Goal: Task Accomplishment & Management: Complete application form

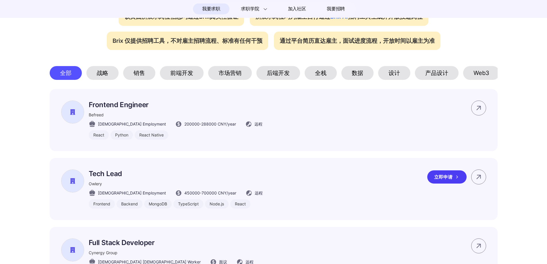
scroll to position [258, 0]
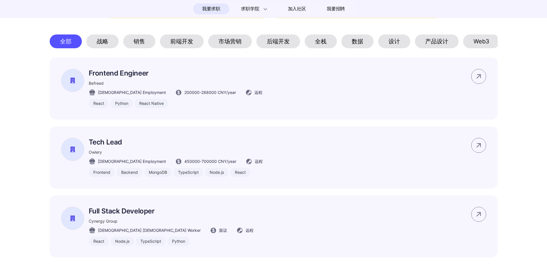
click at [180, 41] on div "前端开发" at bounding box center [182, 41] width 44 height 14
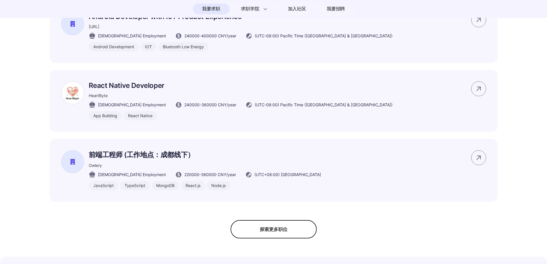
scroll to position [373, 0]
click at [261, 238] on div "探索更多职位" at bounding box center [273, 228] width 86 height 18
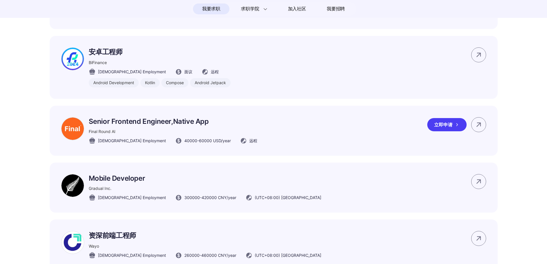
scroll to position [660, 0]
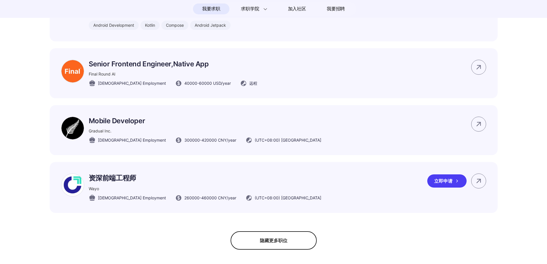
click at [449, 187] on div "立即申请" at bounding box center [446, 180] width 39 height 13
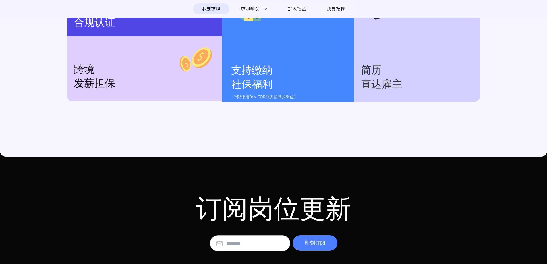
scroll to position [1100, 0]
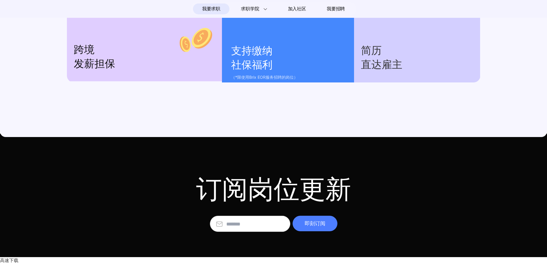
click at [257, 228] on input "text" at bounding box center [255, 223] width 58 height 15
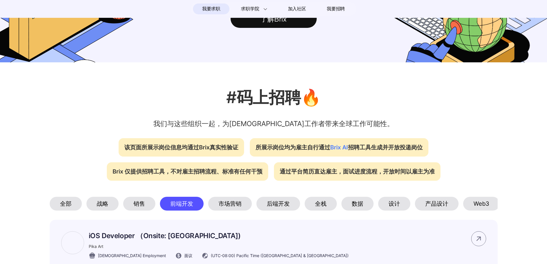
scroll to position [0, 0]
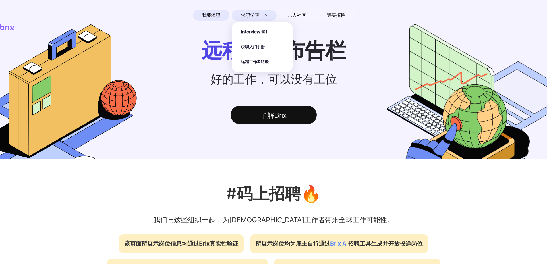
click at [269, 19] on section "Interview 101 求职入门手册 远程工作者访谈" at bounding box center [262, 44] width 61 height 55
click at [254, 45] on span "求职入门手册" at bounding box center [253, 47] width 24 height 7
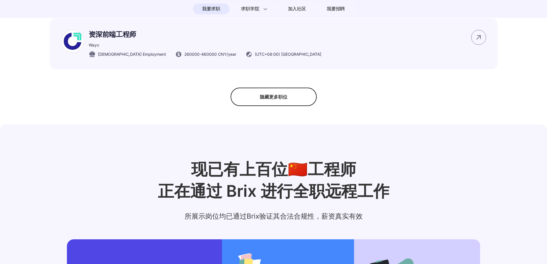
click at [280, 106] on div "隐藏更多职位" at bounding box center [273, 97] width 86 height 18
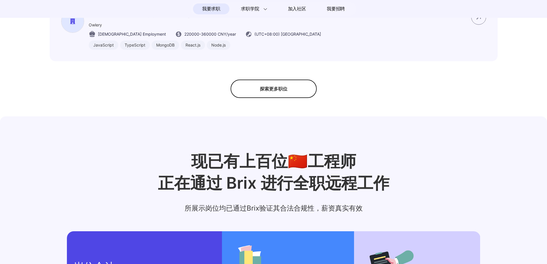
scroll to position [512, 0]
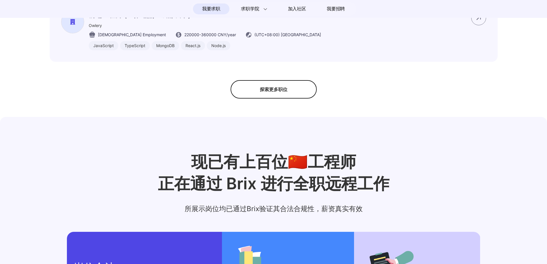
click at [274, 98] on div "探索更多职位" at bounding box center [273, 89] width 86 height 18
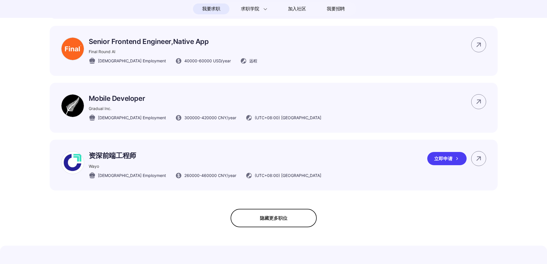
scroll to position [713, 0]
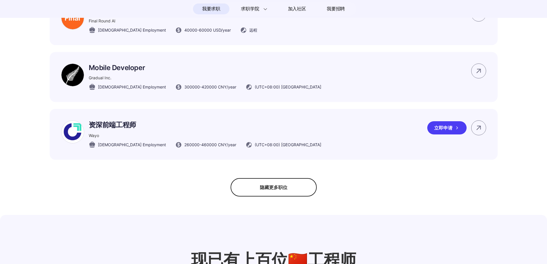
click at [448, 134] on div "立即申请" at bounding box center [446, 127] width 39 height 13
click at [437, 77] on div "立即申请" at bounding box center [446, 70] width 39 height 13
click at [480, 75] on icon at bounding box center [478, 71] width 9 height 9
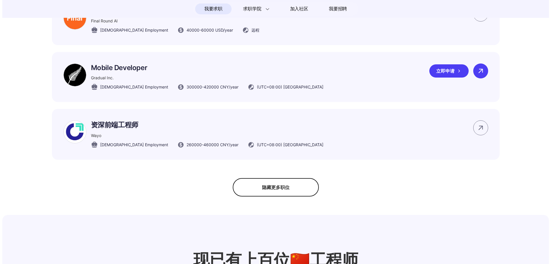
scroll to position [0, 0]
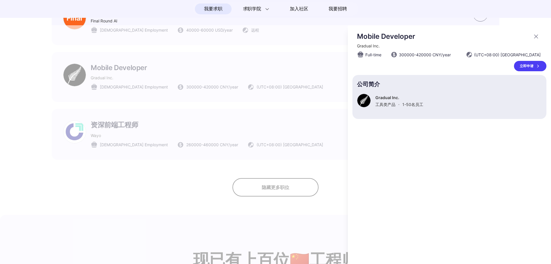
click at [105, 53] on div at bounding box center [275, 144] width 551 height 238
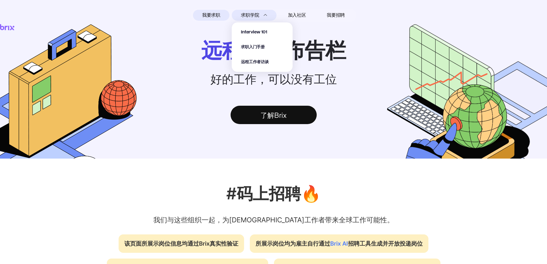
click at [265, 14] on img at bounding box center [265, 15] width 4 height 4
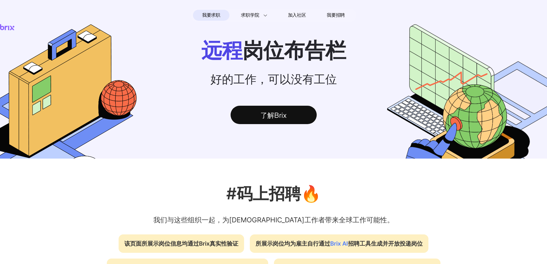
click at [263, 120] on div "了解Brix" at bounding box center [273, 115] width 86 height 18
drag, startPoint x: 66, startPoint y: 1, endPoint x: 235, endPoint y: 66, distance: 181.2
click at [223, 72] on section "远程 岗位布告栏 好的工作，可以没有工位 了解Brix" at bounding box center [273, 91] width 547 height 134
click at [295, 23] on nav "我要求职 求职学院 Interview 101 求职入门手册 远程工作者访谈 加入社区 我要招聘" at bounding box center [273, 15] width 547 height 18
click at [298, 18] on span "加入社区" at bounding box center [297, 15] width 18 height 9
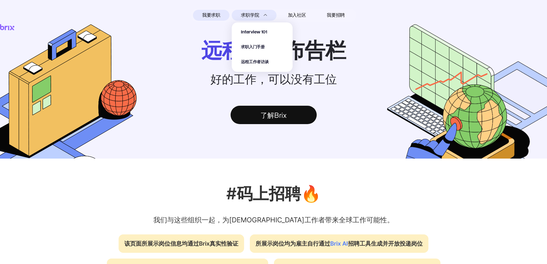
click at [254, 16] on span "求职学院" at bounding box center [250, 15] width 18 height 7
click at [252, 60] on span "远程工作者访谈" at bounding box center [255, 62] width 28 height 7
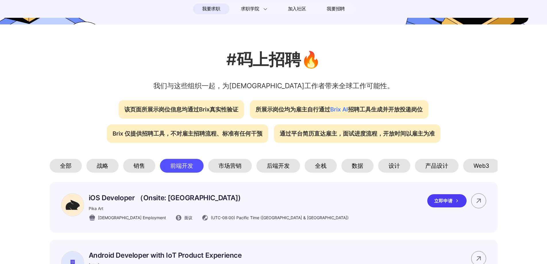
scroll to position [201, 0]
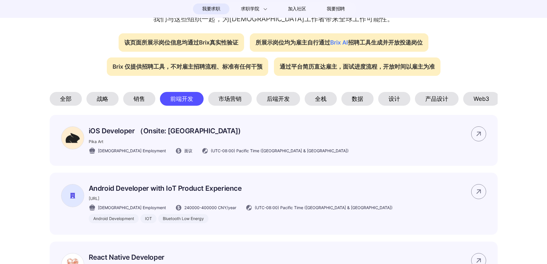
click at [186, 102] on div "前端开发" at bounding box center [182, 99] width 44 height 14
click at [58, 99] on div "全部" at bounding box center [66, 99] width 32 height 14
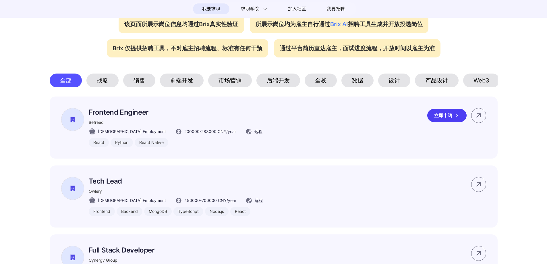
scroll to position [230, 0]
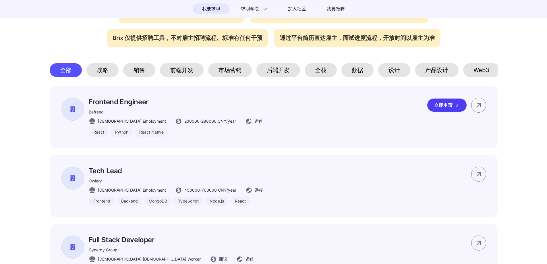
click at [432, 112] on div "立即申请" at bounding box center [446, 104] width 39 height 13
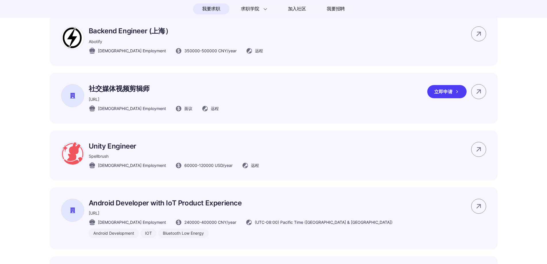
scroll to position [1148, 0]
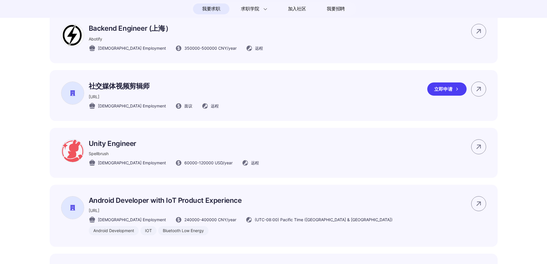
click at [439, 96] on div "立即申请" at bounding box center [446, 88] width 39 height 13
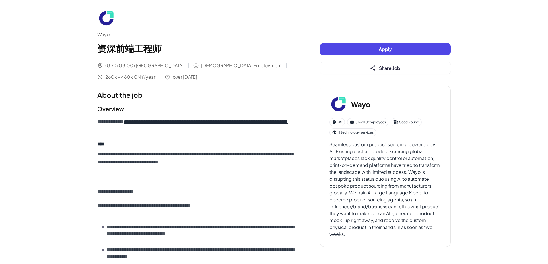
click at [405, 51] on button "Apply" at bounding box center [385, 49] width 131 height 12
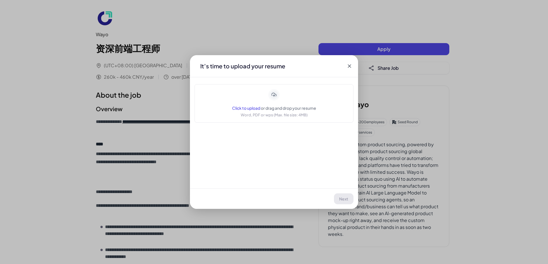
click at [347, 65] on icon at bounding box center [350, 66] width 6 height 6
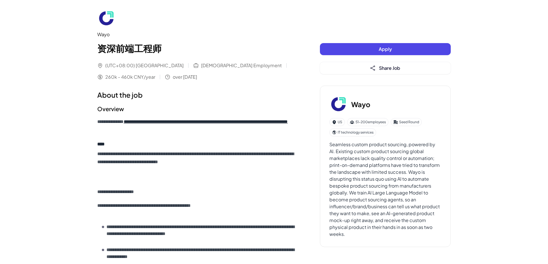
click at [393, 54] on button "Apply" at bounding box center [385, 49] width 131 height 12
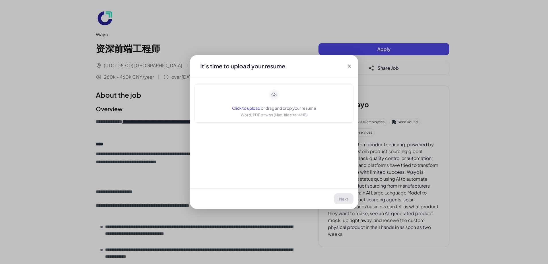
click at [275, 96] on icon at bounding box center [274, 95] width 10 height 10
click at [350, 65] on icon at bounding box center [350, 66] width 6 height 6
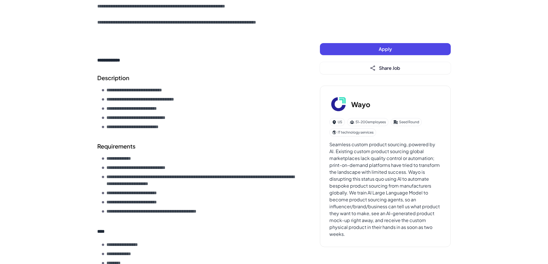
scroll to position [516, 0]
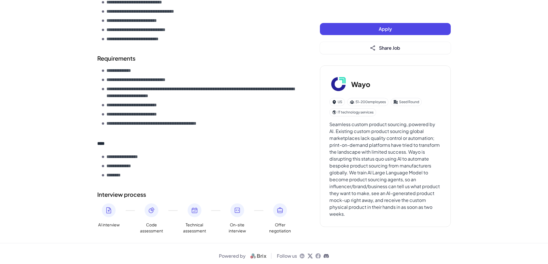
click at [283, 210] on icon at bounding box center [280, 210] width 7 height 7
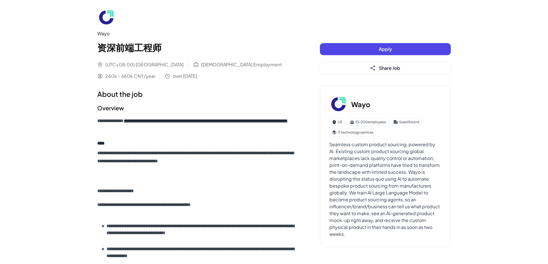
scroll to position [0, 0]
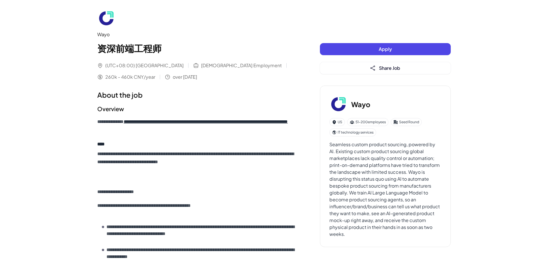
click at [110, 22] on img at bounding box center [106, 18] width 18 height 18
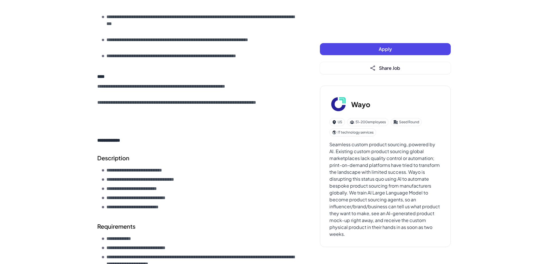
scroll to position [402, 0]
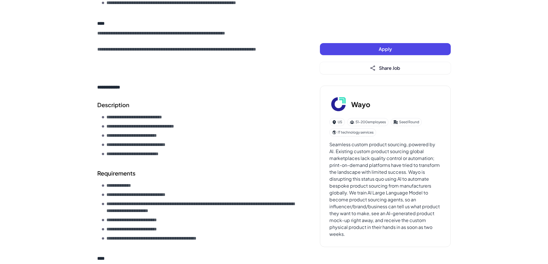
click at [375, 48] on button "Apply" at bounding box center [385, 49] width 131 height 12
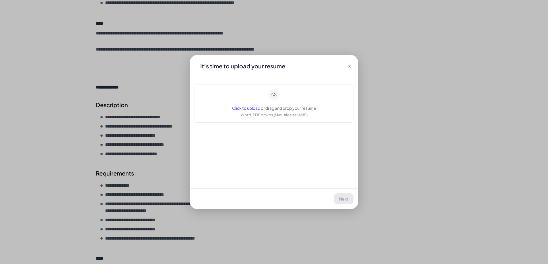
click at [349, 66] on icon at bounding box center [350, 66] width 6 height 6
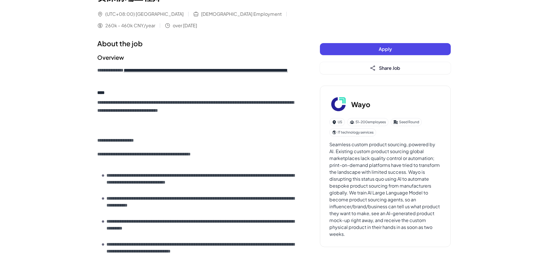
scroll to position [0, 0]
